Goal: Task Accomplishment & Management: Complete application form

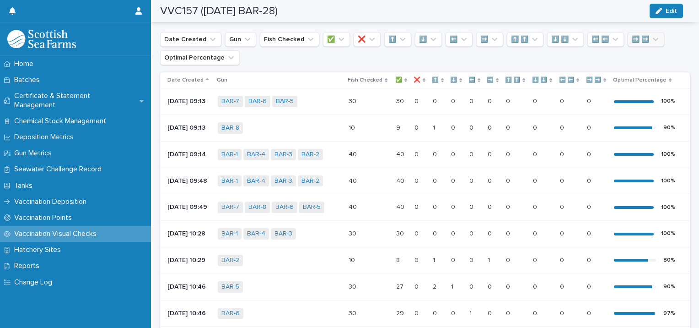
scroll to position [37, 0]
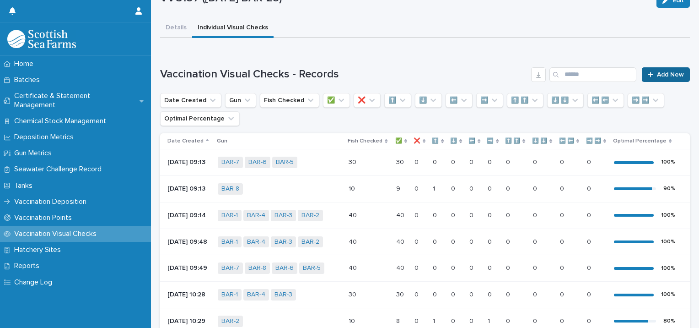
click at [668, 79] on link "Add New" at bounding box center [666, 74] width 48 height 15
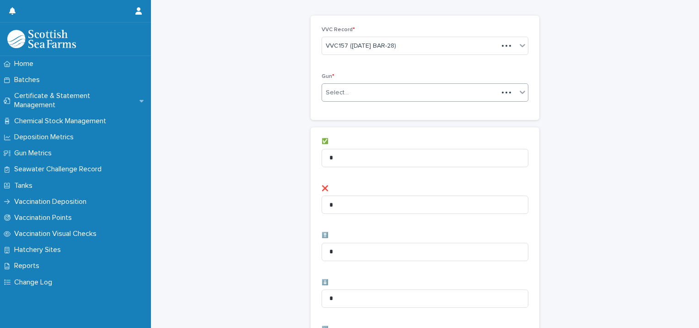
scroll to position [38, 0]
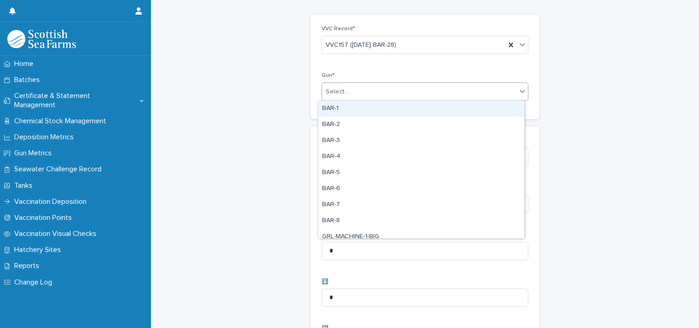
click at [352, 93] on div "Select..." at bounding box center [419, 91] width 194 height 15
click at [348, 108] on div "BAR-1" at bounding box center [421, 109] width 206 height 16
click at [402, 88] on div "BAR-1" at bounding box center [413, 92] width 183 height 16
click at [377, 110] on div "BAR-2" at bounding box center [421, 109] width 206 height 16
click at [423, 88] on div "BAR-1 BAR-2" at bounding box center [413, 92] width 183 height 16
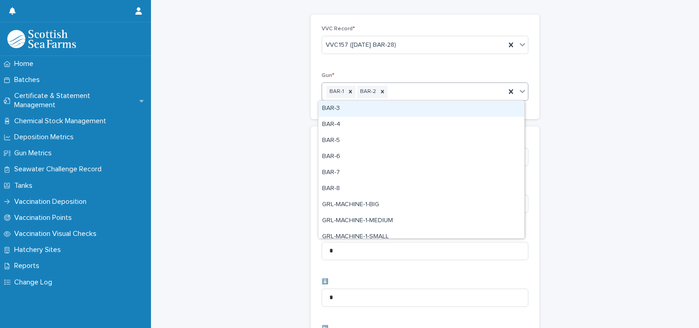
click at [401, 111] on div "BAR-3" at bounding box center [421, 109] width 206 height 16
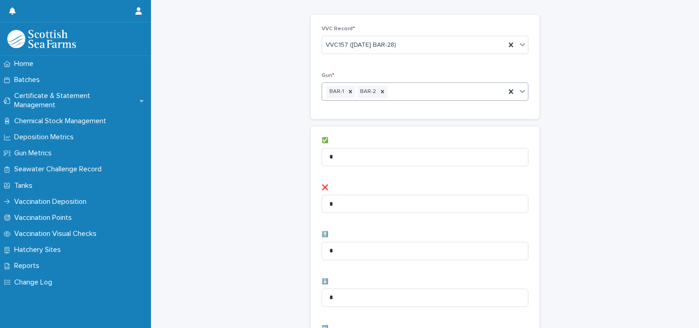
click at [444, 90] on div "BAR-1 BAR-2" at bounding box center [413, 92] width 183 height 16
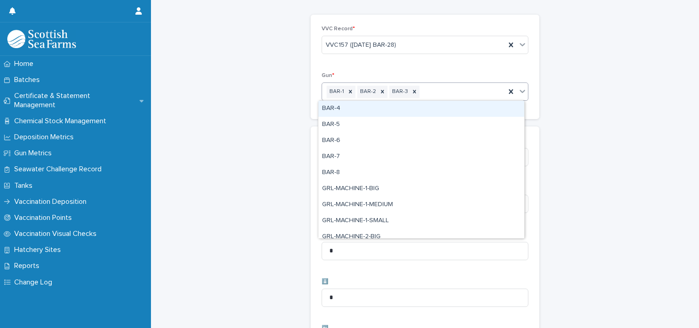
click at [416, 110] on div "BAR-4" at bounding box center [421, 109] width 206 height 16
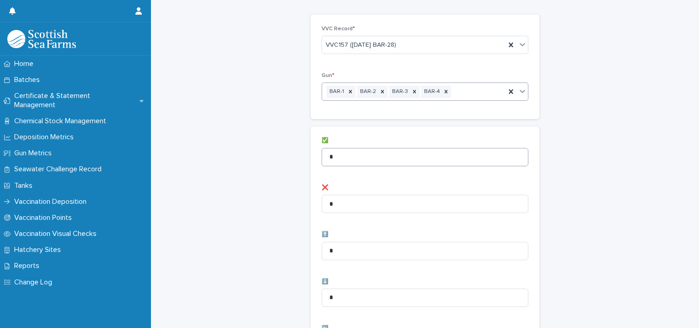
drag, startPoint x: 355, startPoint y: 138, endPoint x: 336, endPoint y: 151, distance: 23.4
click at [342, 146] on div "✅ *" at bounding box center [425, 155] width 207 height 36
drag, startPoint x: 339, startPoint y: 160, endPoint x: 246, endPoint y: 172, distance: 93.3
click at [247, 172] on div "Vaccination Visual Checks - Records: add new Loading... Saving… Loading... Savi…" at bounding box center [425, 328] width 530 height 731
type input "**"
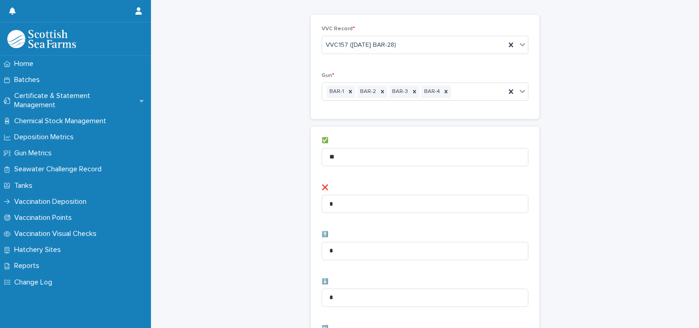
click at [249, 176] on div "Vaccination Visual Checks - Records: add new Loading... Saving… Loading... Savi…" at bounding box center [425, 328] width 530 height 731
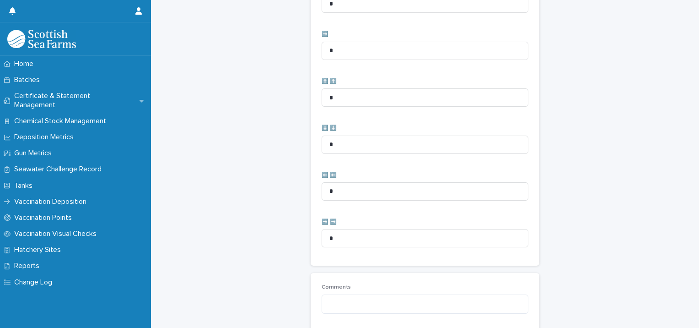
scroll to position [457, 0]
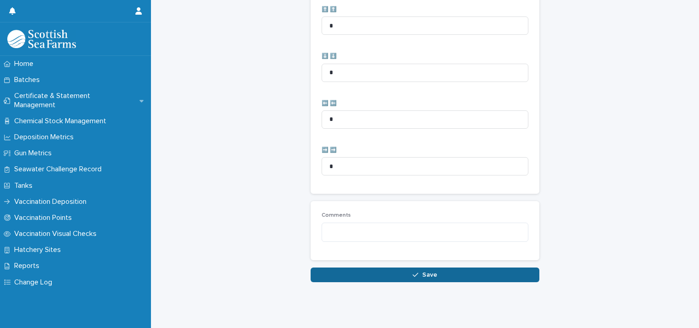
click at [317, 267] on button "Save" at bounding box center [425, 274] width 229 height 15
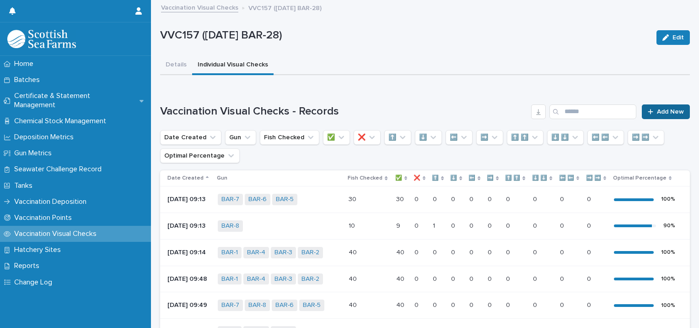
click at [662, 110] on span "Add New" at bounding box center [670, 111] width 27 height 6
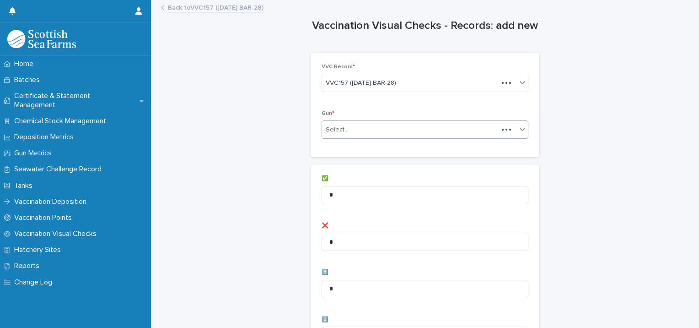
click at [367, 120] on div "Select..." at bounding box center [425, 129] width 207 height 18
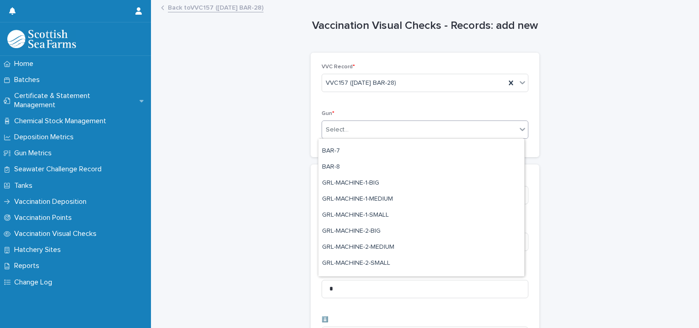
scroll to position [46, 0]
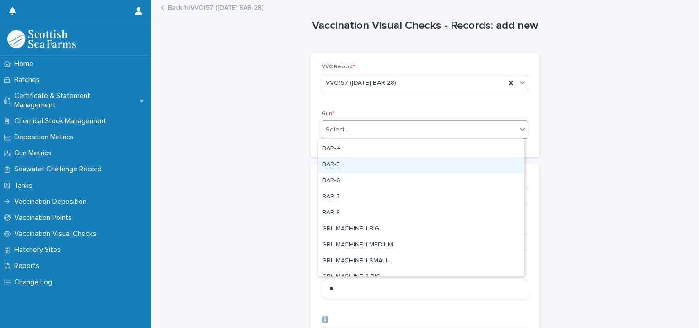
click at [345, 169] on div "BAR-5" at bounding box center [421, 165] width 206 height 16
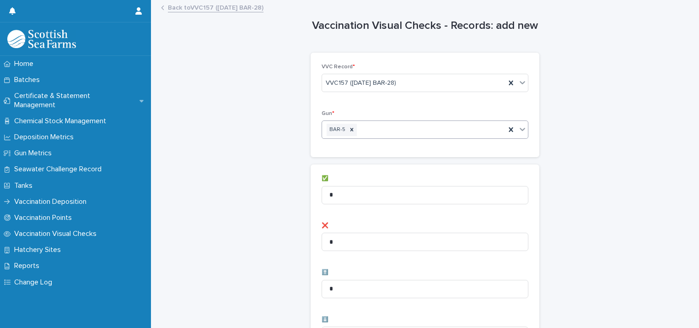
click at [410, 128] on div "BAR-5" at bounding box center [413, 130] width 183 height 16
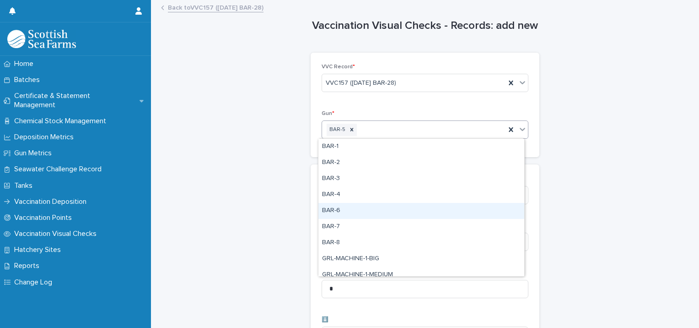
click at [355, 207] on div "BAR-6" at bounding box center [421, 211] width 206 height 16
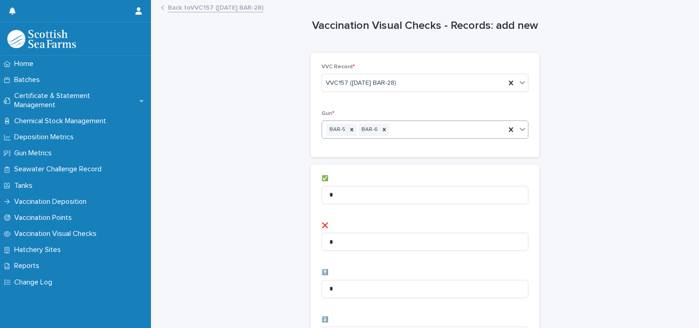
click at [421, 127] on div "BAR-5 BAR-6" at bounding box center [413, 130] width 183 height 16
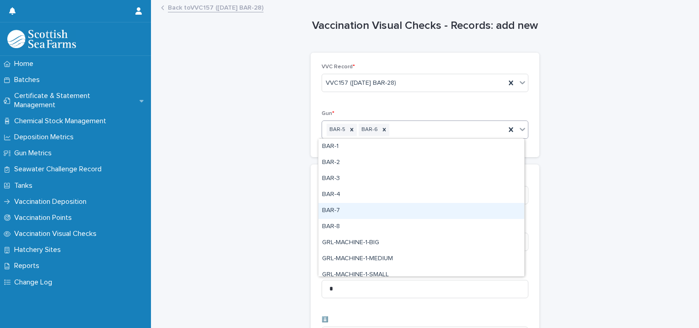
click at [366, 208] on div "BAR-7" at bounding box center [421, 211] width 206 height 16
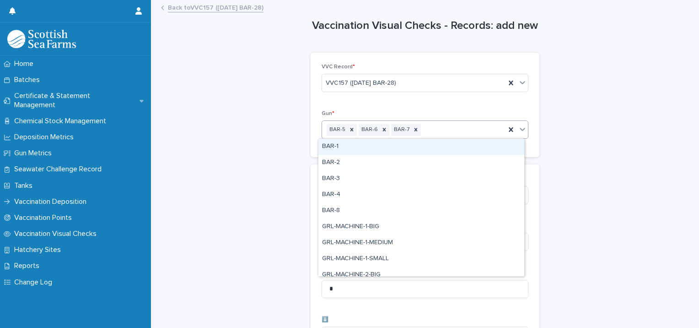
click at [451, 132] on div "BAR-5 BAR-6 BAR-7" at bounding box center [413, 130] width 183 height 16
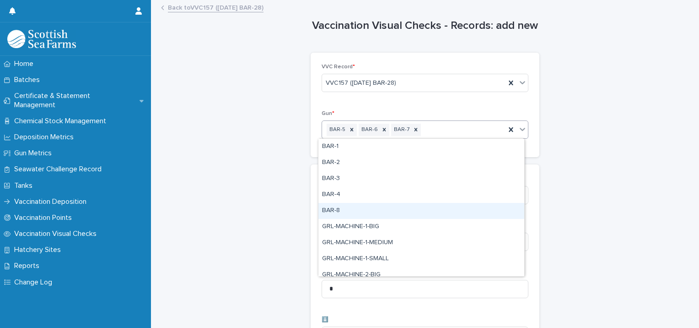
click at [378, 208] on div "BAR-8" at bounding box center [421, 211] width 206 height 16
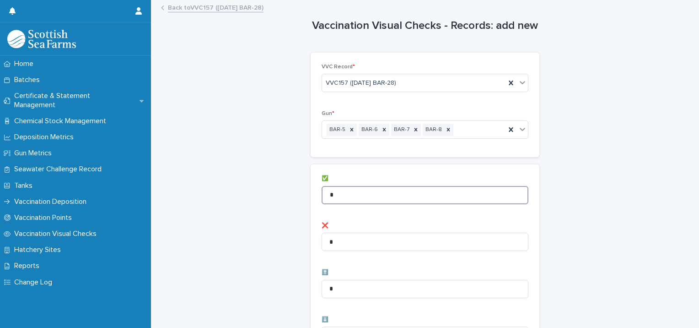
drag, startPoint x: 377, startPoint y: 185, endPoint x: 313, endPoint y: 192, distance: 63.5
type input "**"
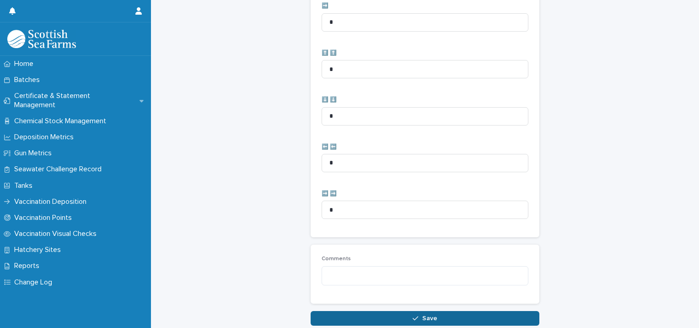
scroll to position [457, 0]
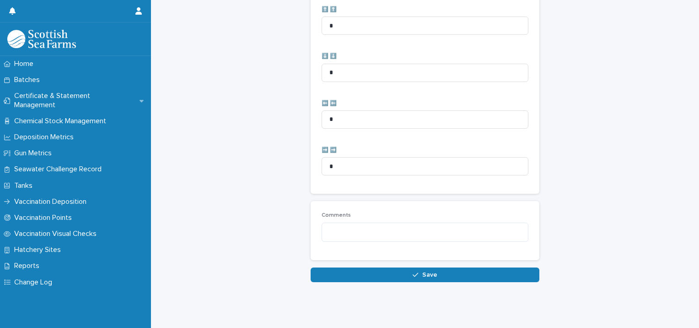
drag, startPoint x: 320, startPoint y: 270, endPoint x: 311, endPoint y: 251, distance: 21.7
click at [321, 270] on button "Save" at bounding box center [425, 274] width 229 height 15
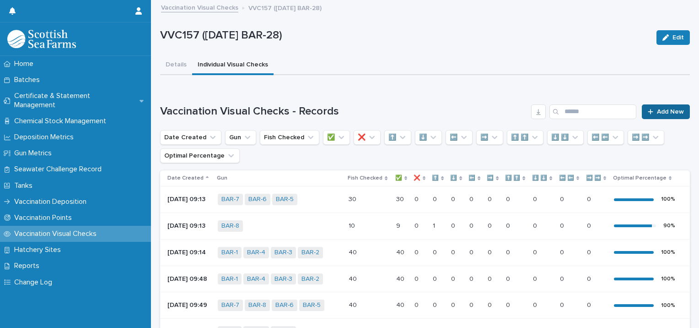
click at [658, 104] on link "Add New" at bounding box center [666, 111] width 48 height 15
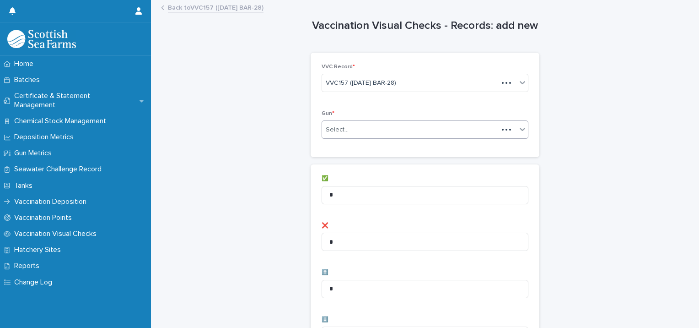
click at [331, 130] on div "Select..." at bounding box center [337, 130] width 23 height 10
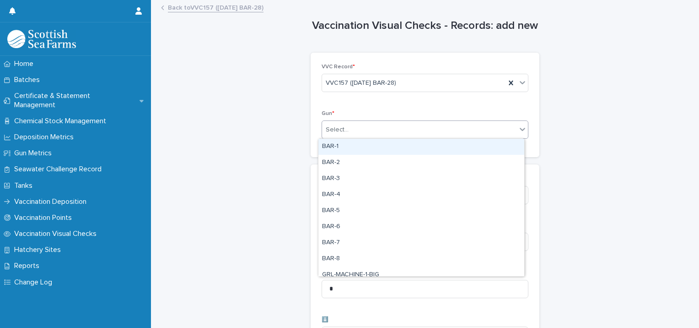
click at [336, 147] on div "BAR-1" at bounding box center [421, 147] width 206 height 16
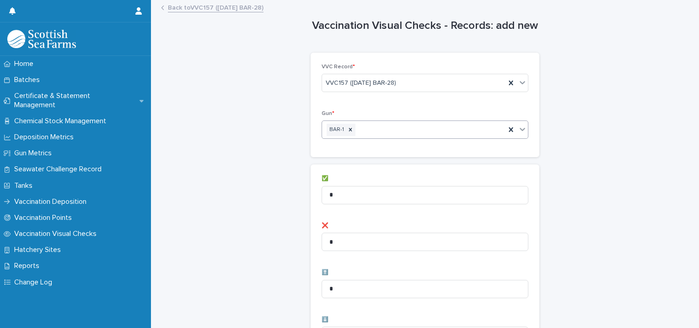
click at [384, 132] on div "BAR-1" at bounding box center [413, 130] width 183 height 16
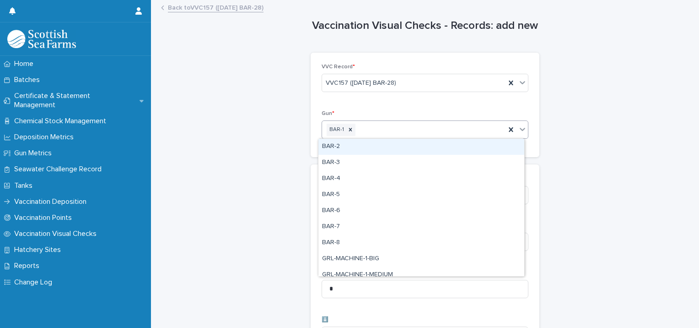
click at [366, 150] on div "BAR-2" at bounding box center [421, 147] width 206 height 16
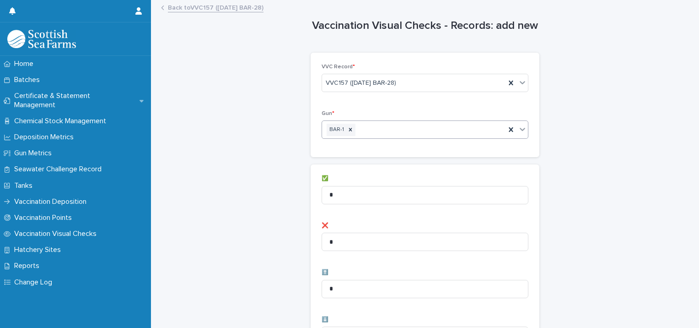
click at [422, 128] on div "BAR-1" at bounding box center [413, 130] width 183 height 16
click at [439, 130] on div "BAR-1 BAR-2" at bounding box center [413, 130] width 183 height 16
click at [434, 130] on div "BAR-1 BAR-2" at bounding box center [413, 130] width 183 height 16
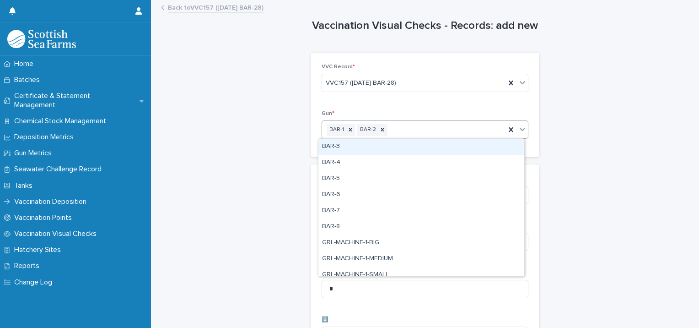
click at [383, 151] on div "BAR-3" at bounding box center [421, 147] width 206 height 16
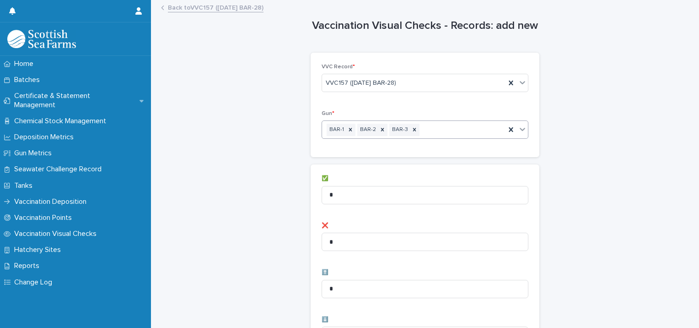
click at [448, 130] on div "BAR-1 BAR-2 BAR-3" at bounding box center [413, 130] width 183 height 16
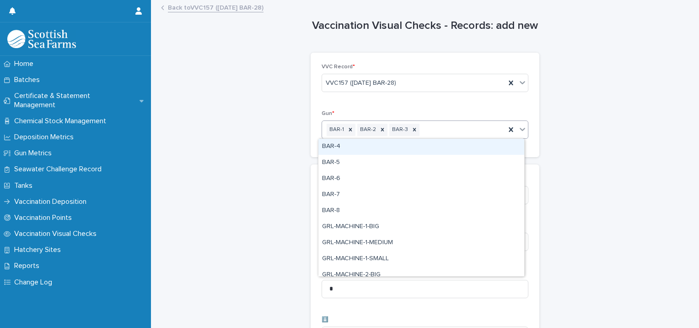
click at [408, 146] on div "BAR-4" at bounding box center [421, 147] width 206 height 16
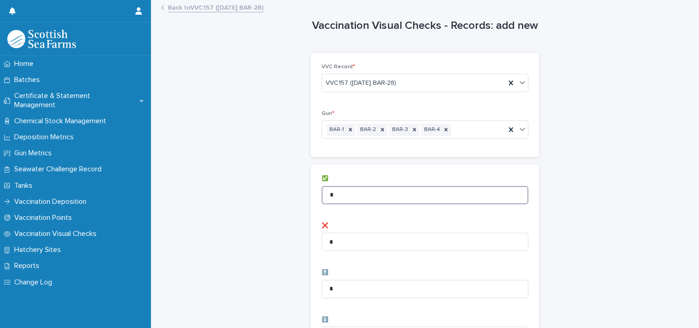
drag, startPoint x: 331, startPoint y: 189, endPoint x: 286, endPoint y: 200, distance: 46.0
type input "**"
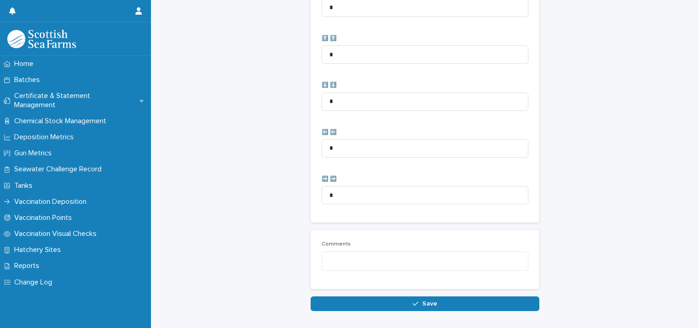
scroll to position [457, 0]
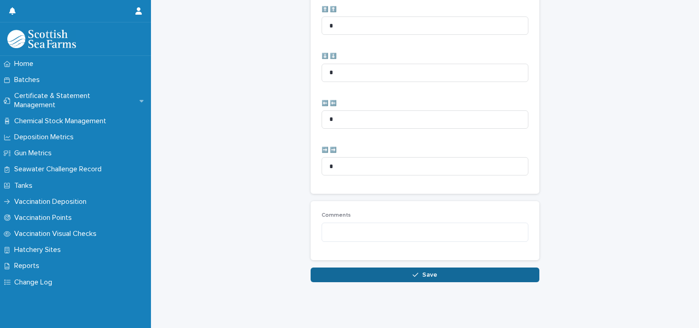
click at [318, 267] on button "Save" at bounding box center [425, 274] width 229 height 15
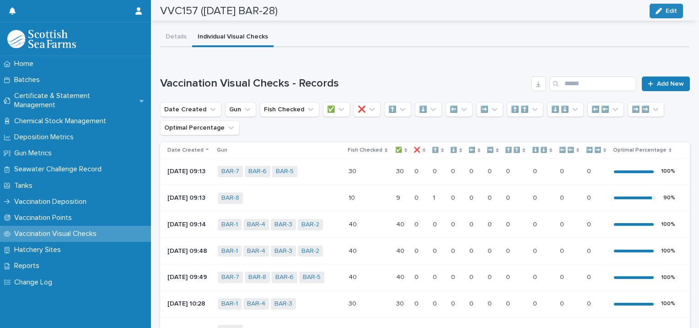
scroll to position [25, 0]
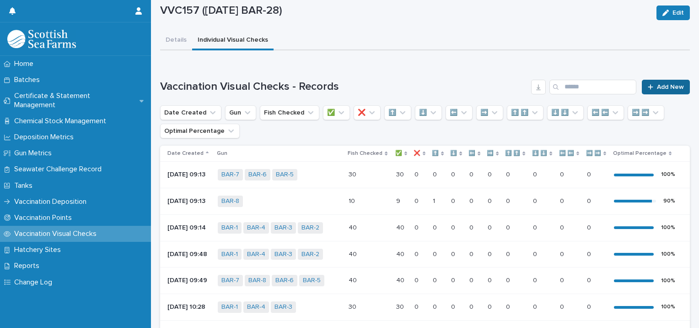
click at [668, 87] on span "Add New" at bounding box center [670, 87] width 27 height 6
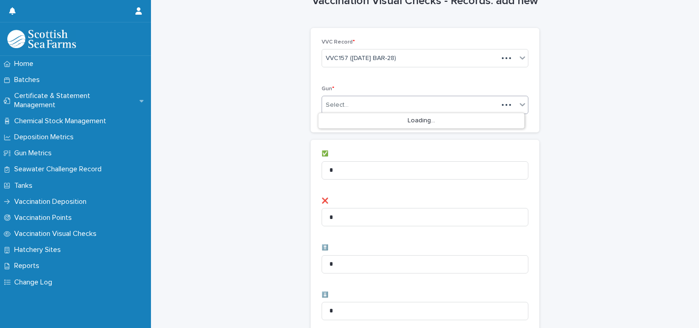
scroll to position [26, 0]
click at [406, 102] on div "Select..." at bounding box center [410, 104] width 176 height 15
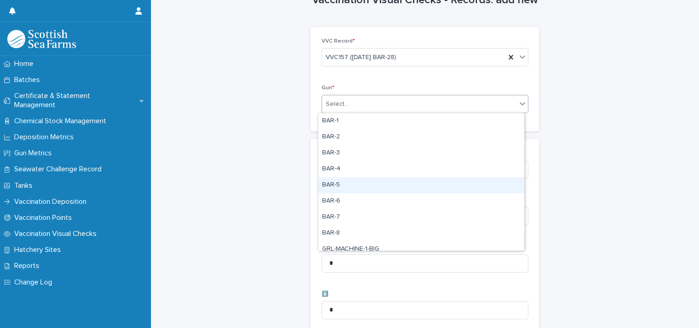
click at [356, 183] on div "BAR-5" at bounding box center [421, 185] width 206 height 16
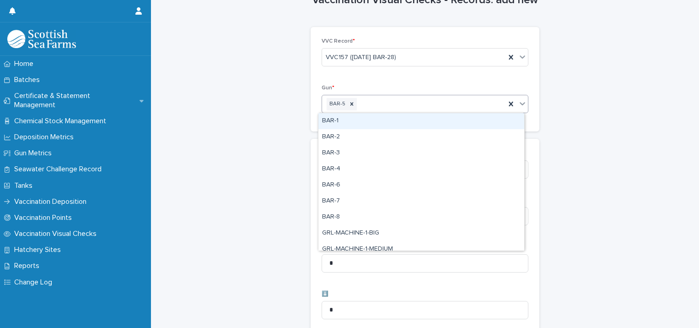
click at [418, 104] on div "BAR-5" at bounding box center [413, 104] width 183 height 16
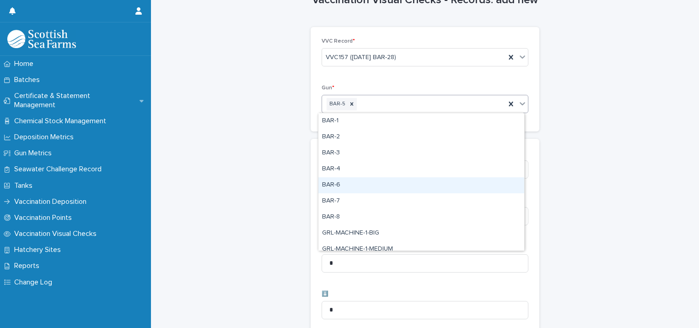
click at [359, 186] on div "BAR-6" at bounding box center [421, 185] width 206 height 16
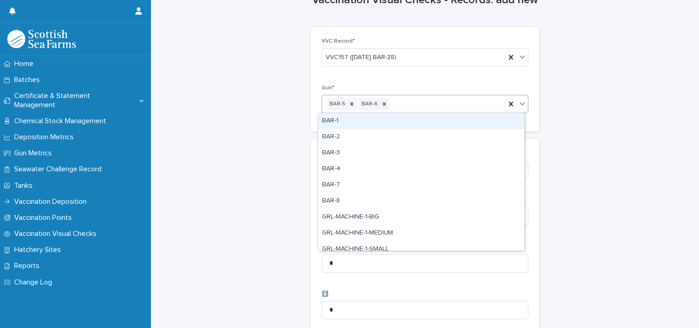
click at [442, 102] on div "BAR-5 BAR-6" at bounding box center [413, 104] width 183 height 16
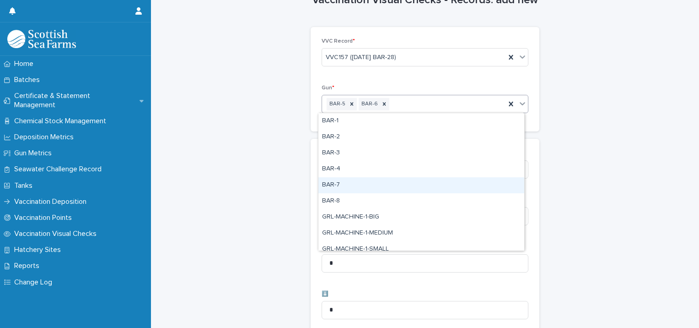
click at [366, 182] on div "BAR-7" at bounding box center [421, 185] width 206 height 16
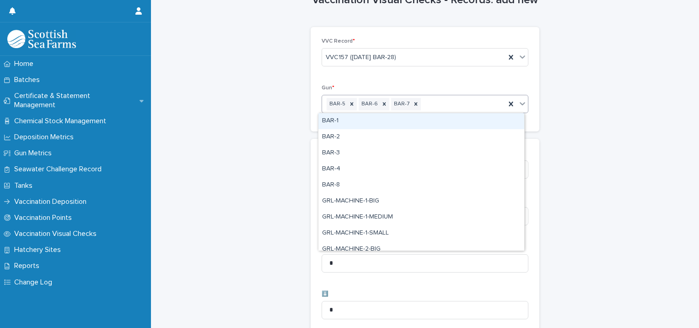
click at [451, 105] on div "BAR-5 BAR-6 BAR-7" at bounding box center [413, 104] width 183 height 16
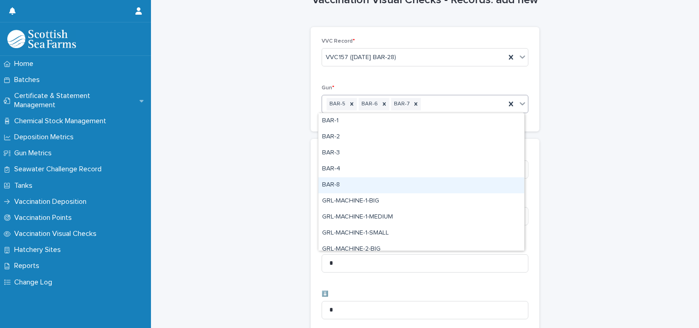
click at [372, 183] on div "BAR-8" at bounding box center [421, 185] width 206 height 16
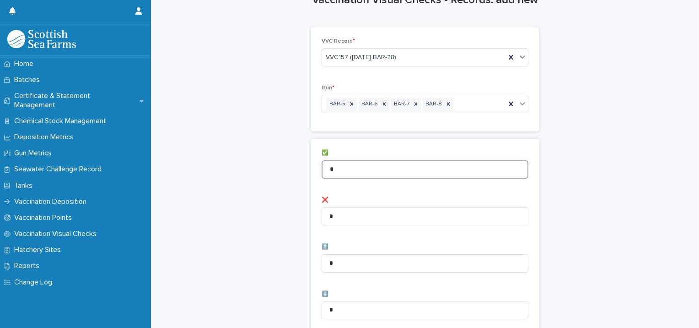
drag, startPoint x: 383, startPoint y: 173, endPoint x: 203, endPoint y: 161, distance: 180.2
type input "**"
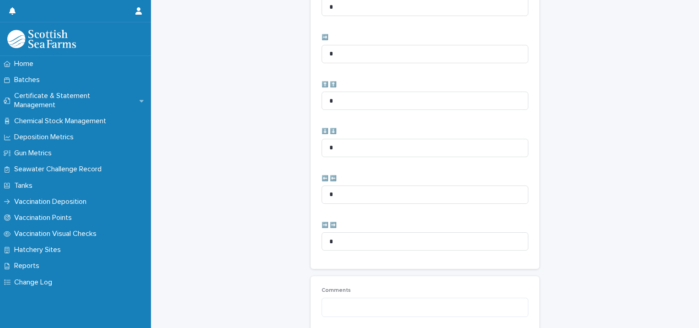
scroll to position [457, 0]
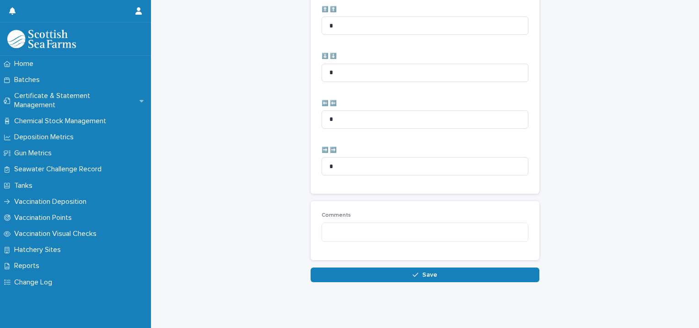
click at [329, 267] on button "Save" at bounding box center [425, 274] width 229 height 15
